Goal: Participate in discussion: Engage in conversation with other users on a specific topic

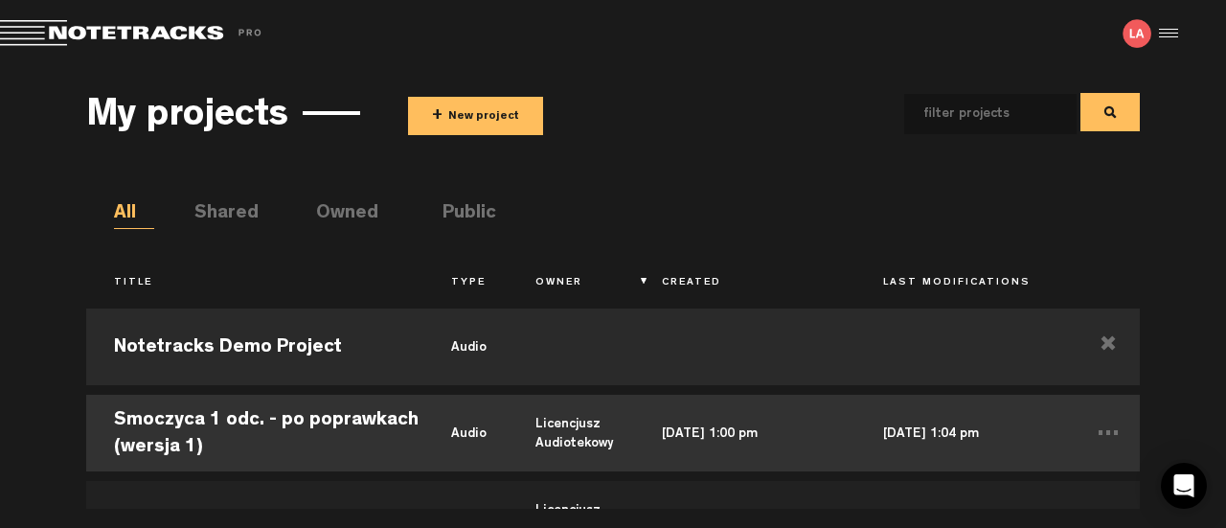
click at [229, 431] on td "Smoczyca 1 odc. - po poprawkach (wersja 1)" at bounding box center [254, 433] width 337 height 86
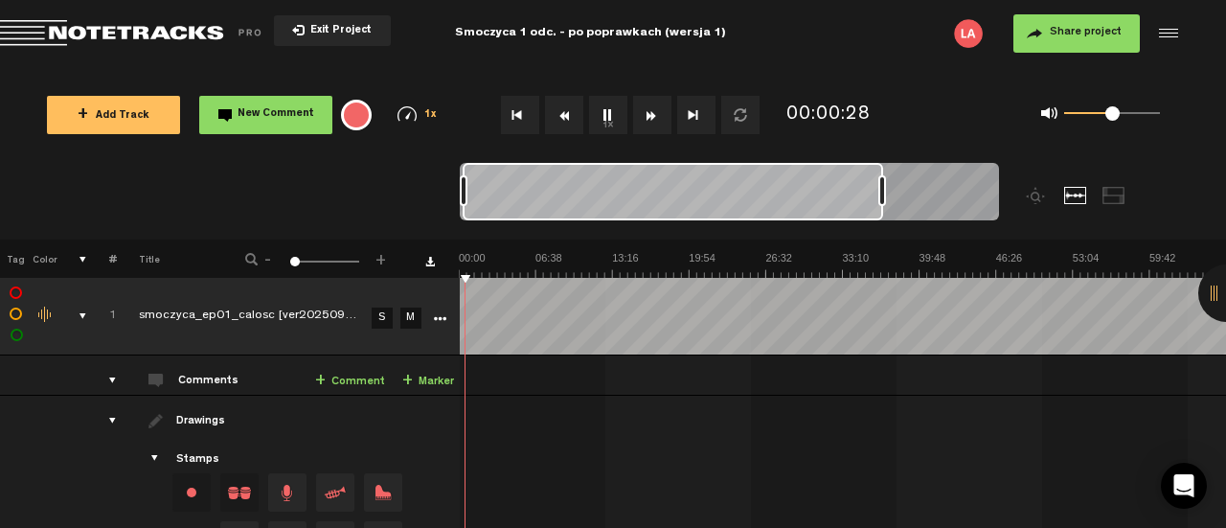
drag, startPoint x: 467, startPoint y: 188, endPoint x: 879, endPoint y: 202, distance: 412.0
click at [879, 202] on div at bounding box center [882, 190] width 8 height 31
drag, startPoint x: 1113, startPoint y: 116, endPoint x: 1121, endPoint y: 127, distance: 14.4
click at [1122, 121] on span at bounding box center [1123, 113] width 14 height 14
click at [563, 114] on button "Rewind" at bounding box center [564, 115] width 38 height 38
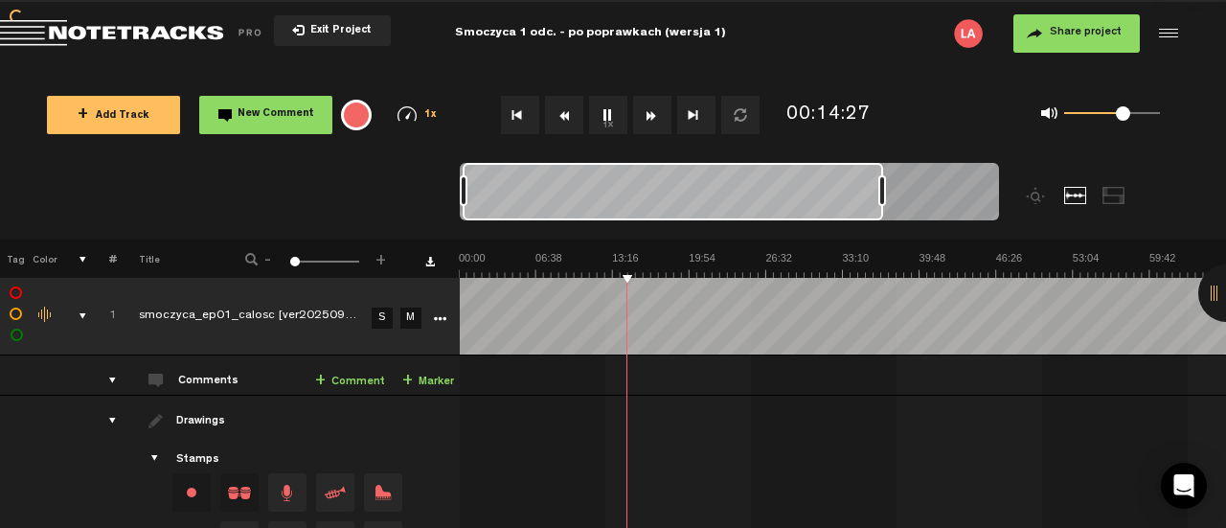
click at [563, 114] on button "Rewind" at bounding box center [564, 115] width 38 height 38
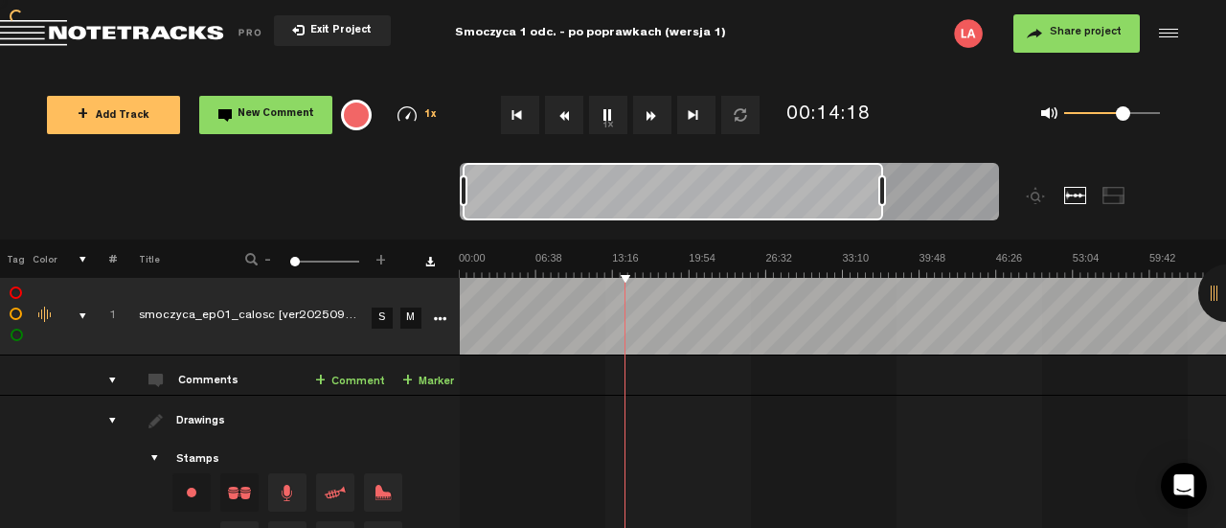
click at [563, 114] on button "Rewind" at bounding box center [564, 115] width 38 height 38
click at [610, 120] on button "1x" at bounding box center [608, 115] width 38 height 38
click at [568, 114] on button "Rewind" at bounding box center [564, 115] width 38 height 38
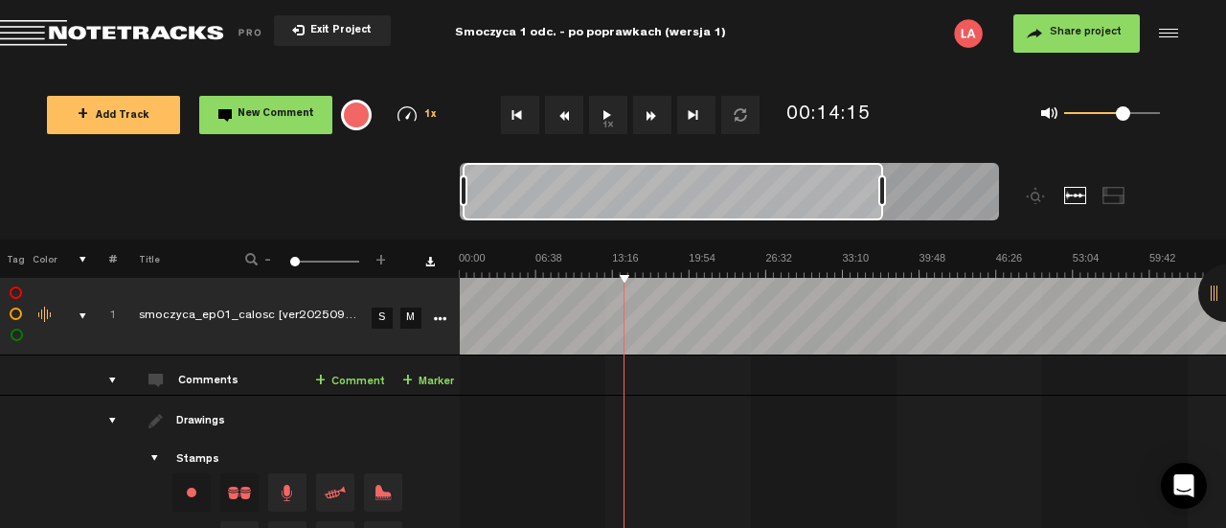
click at [598, 117] on button "1x" at bounding box center [608, 115] width 38 height 38
click at [567, 113] on button "Rewind" at bounding box center [564, 115] width 38 height 38
click at [606, 116] on button "1x" at bounding box center [608, 115] width 38 height 38
click at [356, 380] on link "+ Comment" at bounding box center [350, 382] width 70 height 22
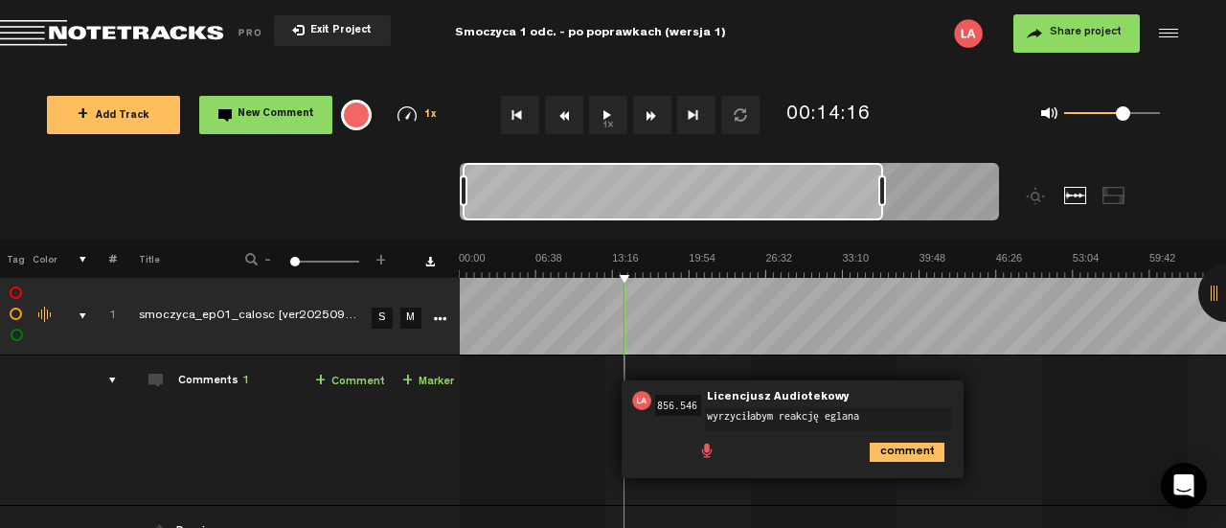
click at [829, 417] on textarea "wyrzyciłabym reakcję eglana" at bounding box center [828, 418] width 246 height 23
type textarea "wyrzyciłabym reakcję Eglana"
click at [918, 445] on icon "comment" at bounding box center [906, 451] width 75 height 19
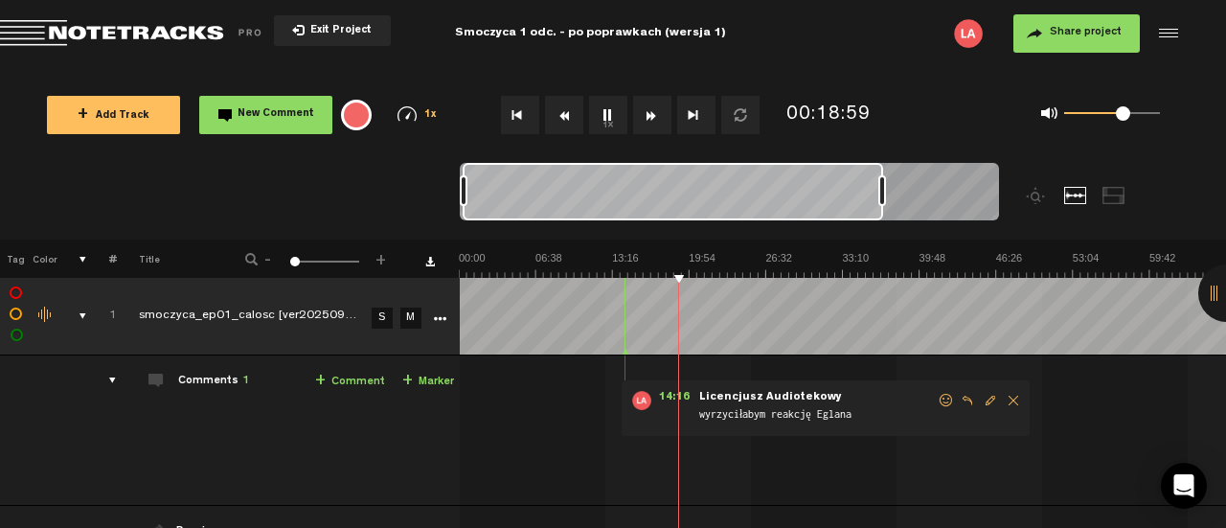
click at [568, 122] on button "Rewind" at bounding box center [564, 115] width 38 height 38
click at [567, 122] on button "Rewind" at bounding box center [564, 115] width 38 height 38
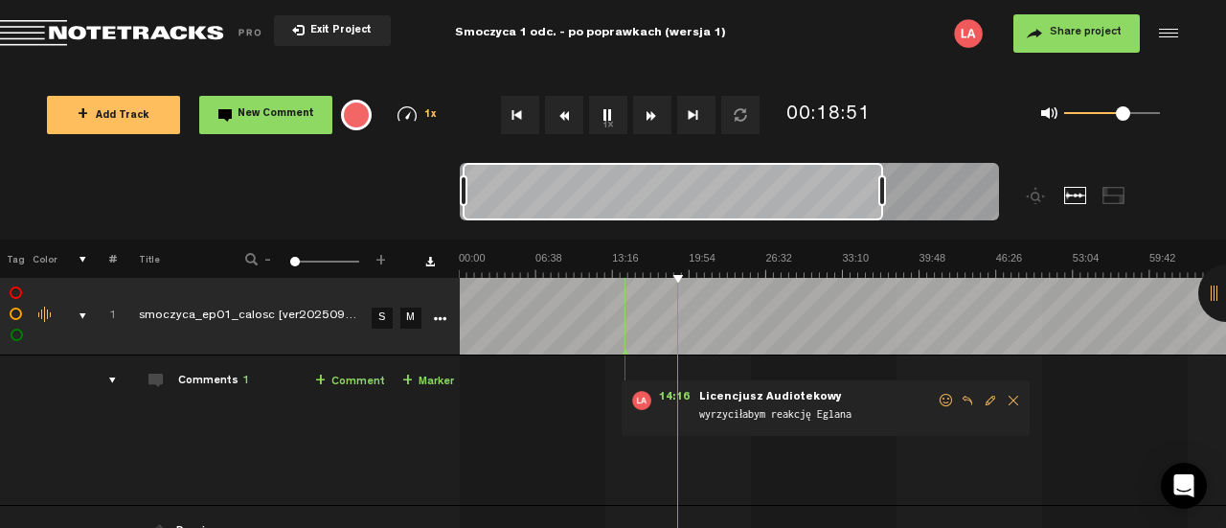
click at [567, 122] on button "Rewind" at bounding box center [564, 115] width 38 height 38
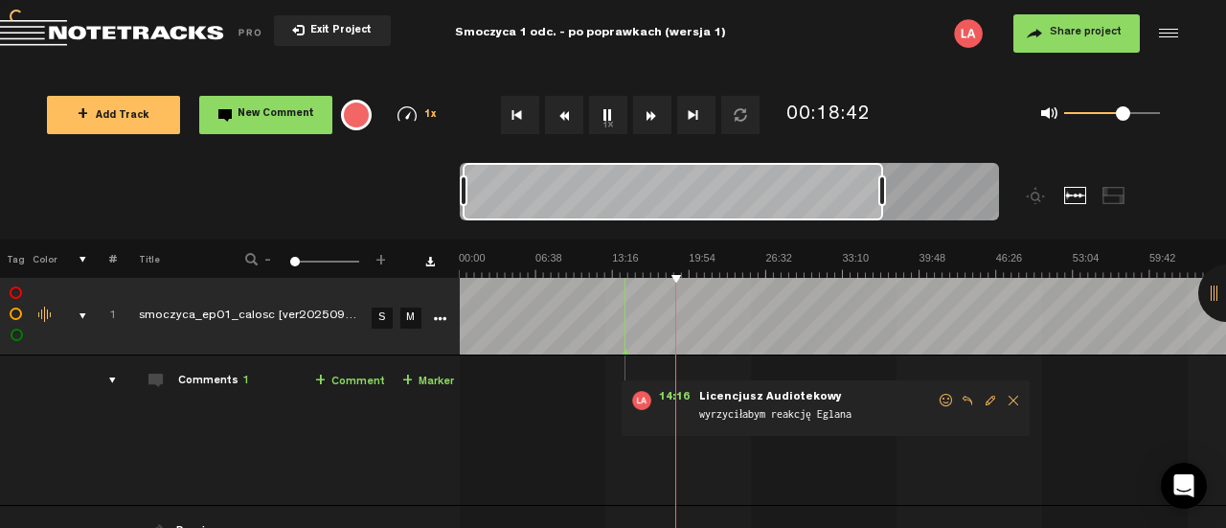
click at [567, 122] on button "Rewind" at bounding box center [564, 115] width 38 height 38
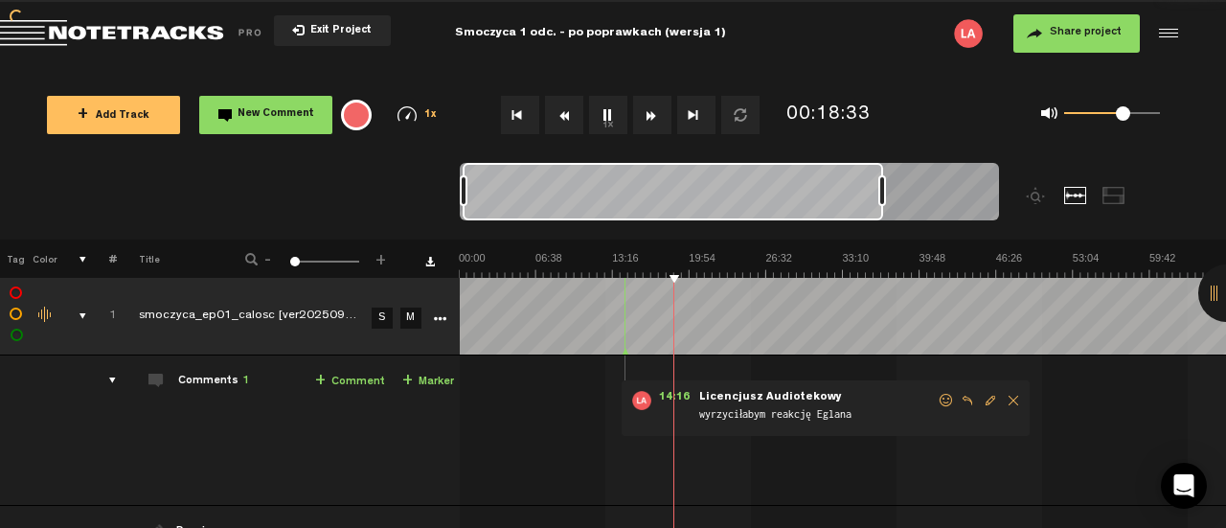
click at [567, 122] on button "Rewind" at bounding box center [564, 115] width 38 height 38
click at [565, 114] on button "Rewind" at bounding box center [564, 115] width 38 height 38
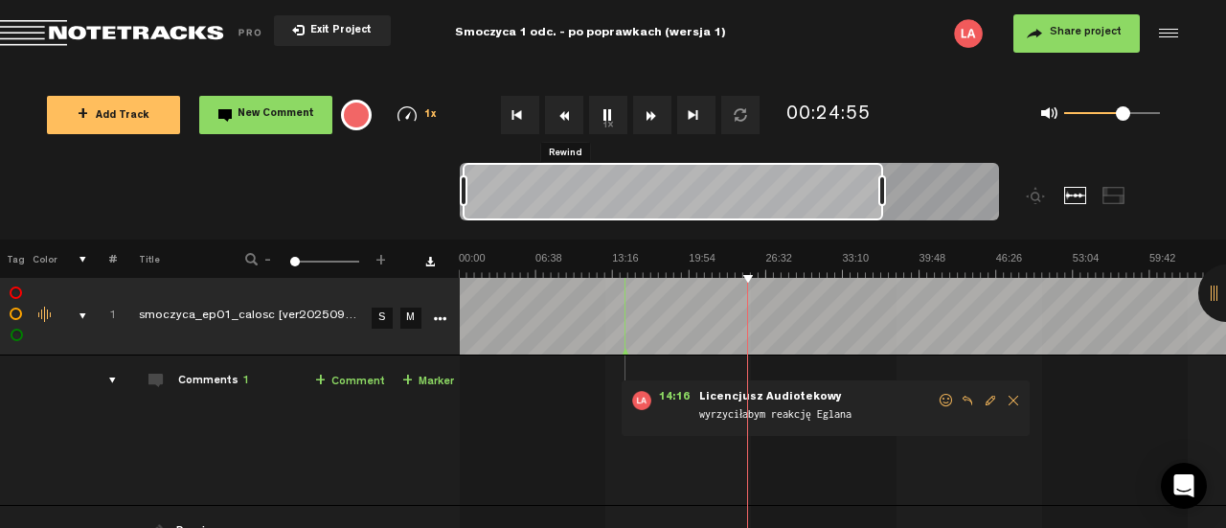
click at [565, 114] on button "Rewind" at bounding box center [564, 115] width 38 height 38
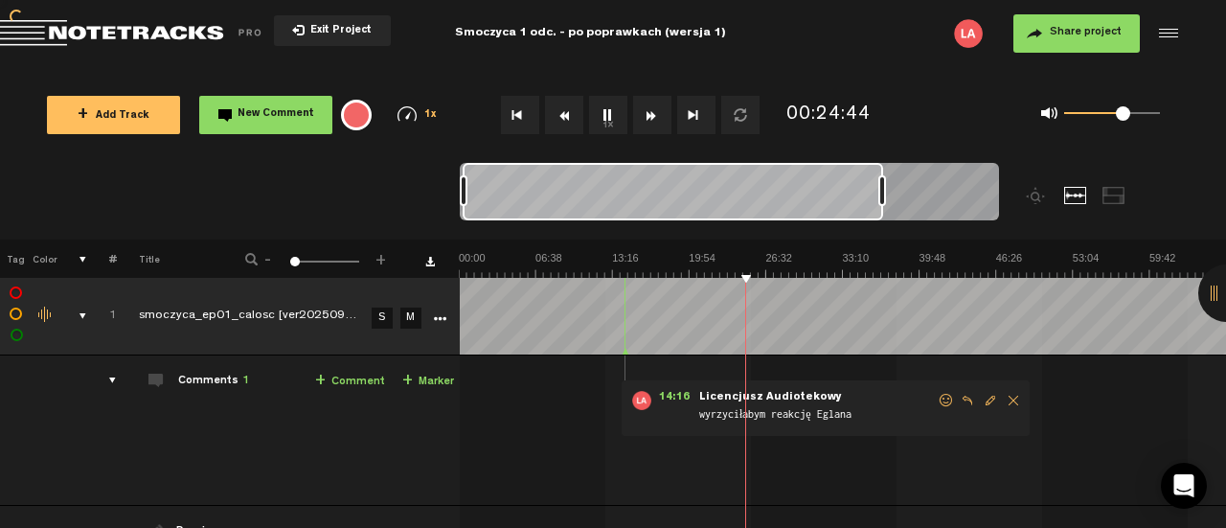
click at [565, 114] on button "Rewind" at bounding box center [564, 115] width 38 height 38
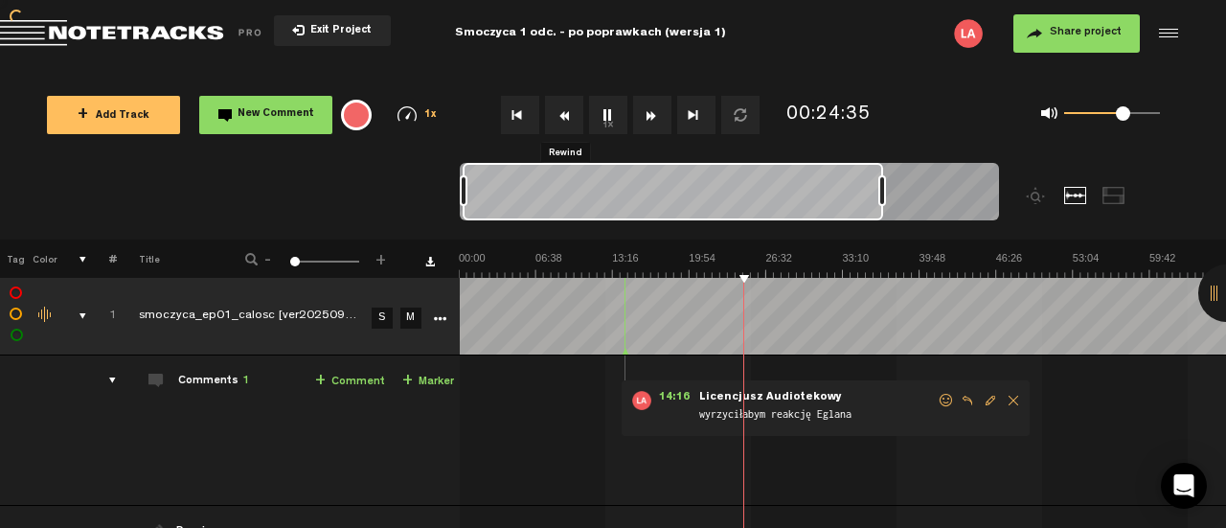
click at [565, 114] on button "Rewind" at bounding box center [564, 115] width 38 height 38
